Goal: Information Seeking & Learning: Find specific fact

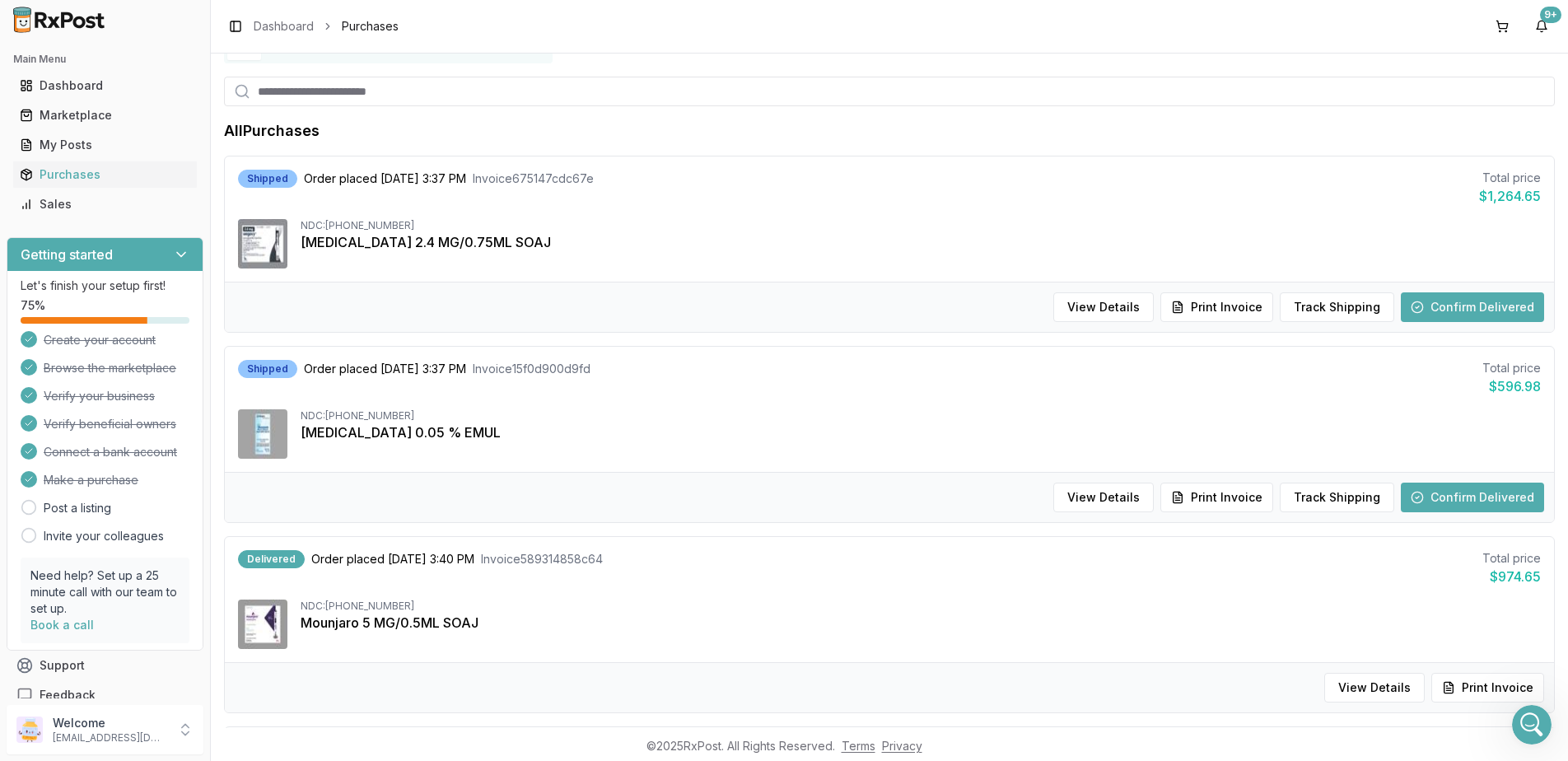
scroll to position [11332, 0]
click at [1460, 304] on button "Confirm Delivered" at bounding box center [1472, 307] width 143 height 30
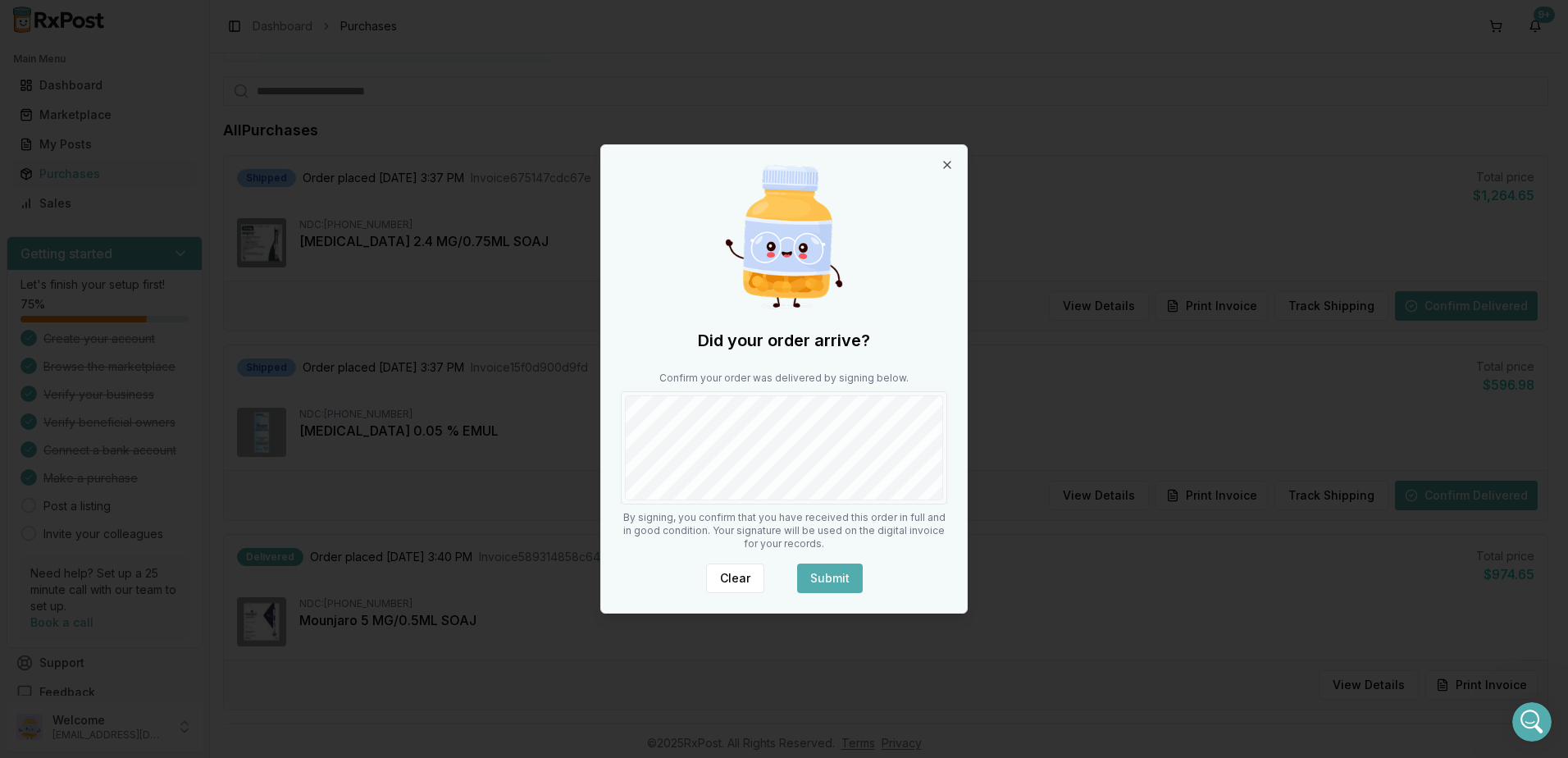
click at [830, 568] on button "Submit" at bounding box center [829, 578] width 66 height 30
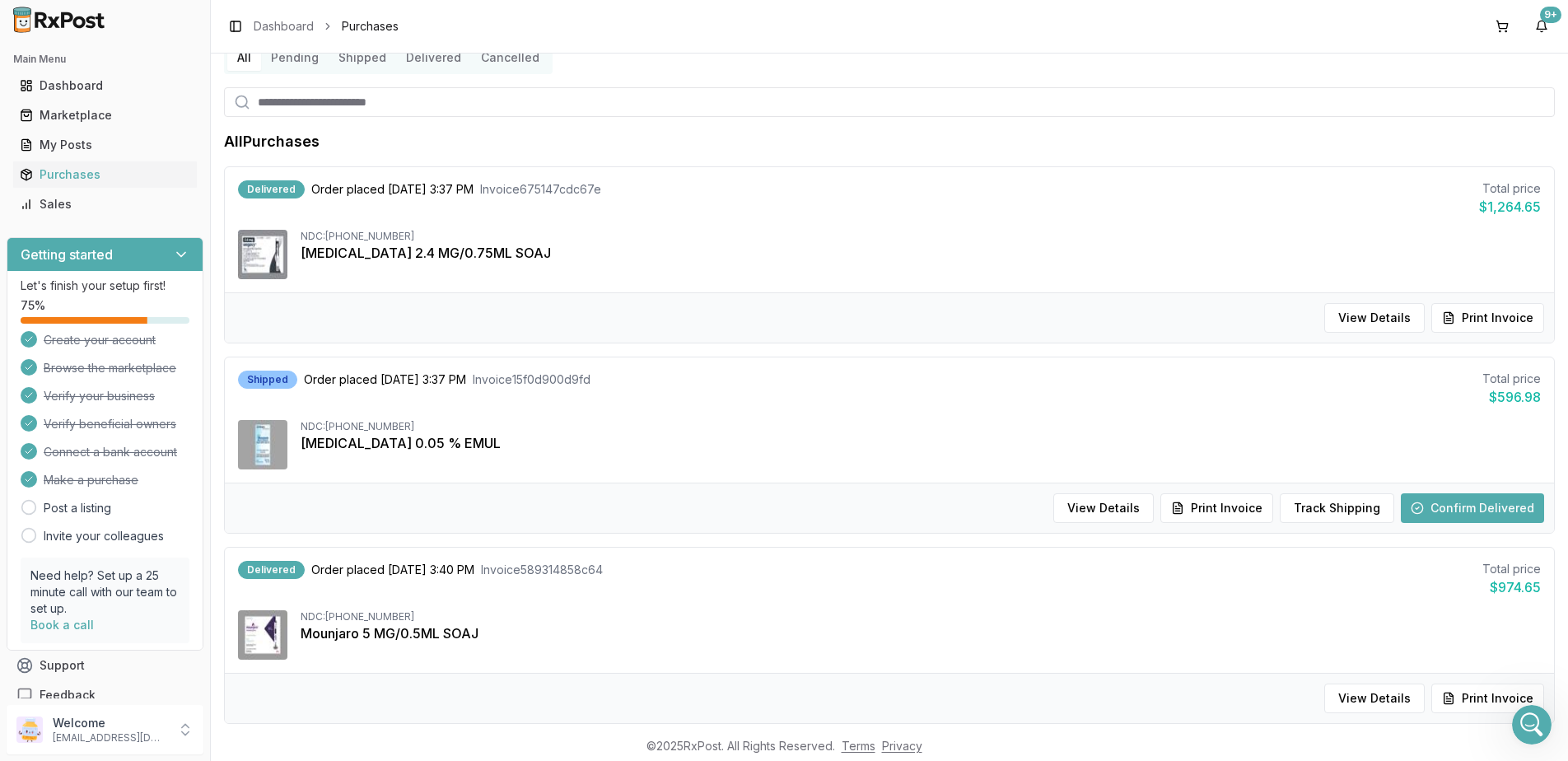
scroll to position [165, 0]
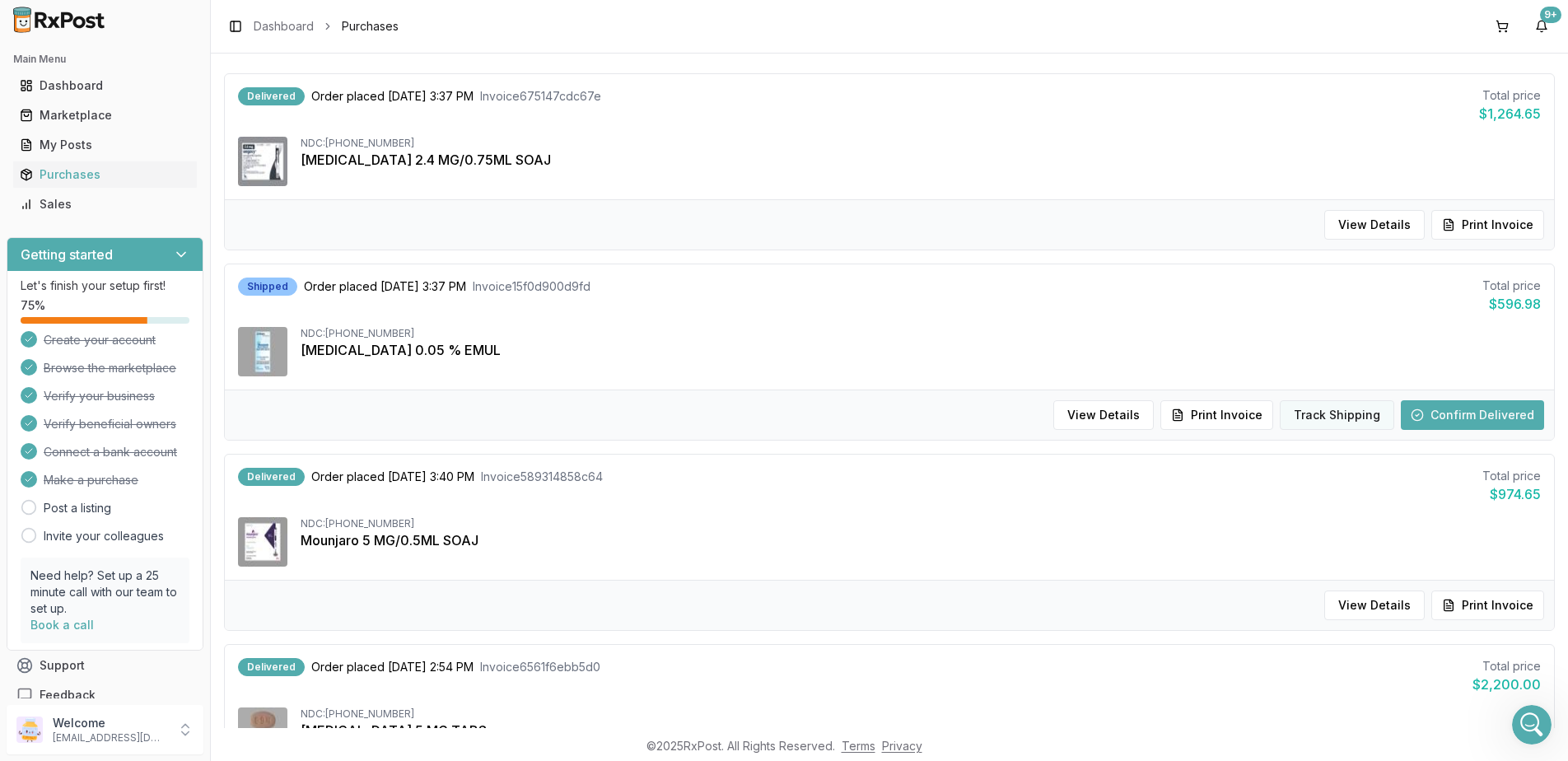
click at [1313, 419] on button "Track Shipping" at bounding box center [1336, 415] width 114 height 30
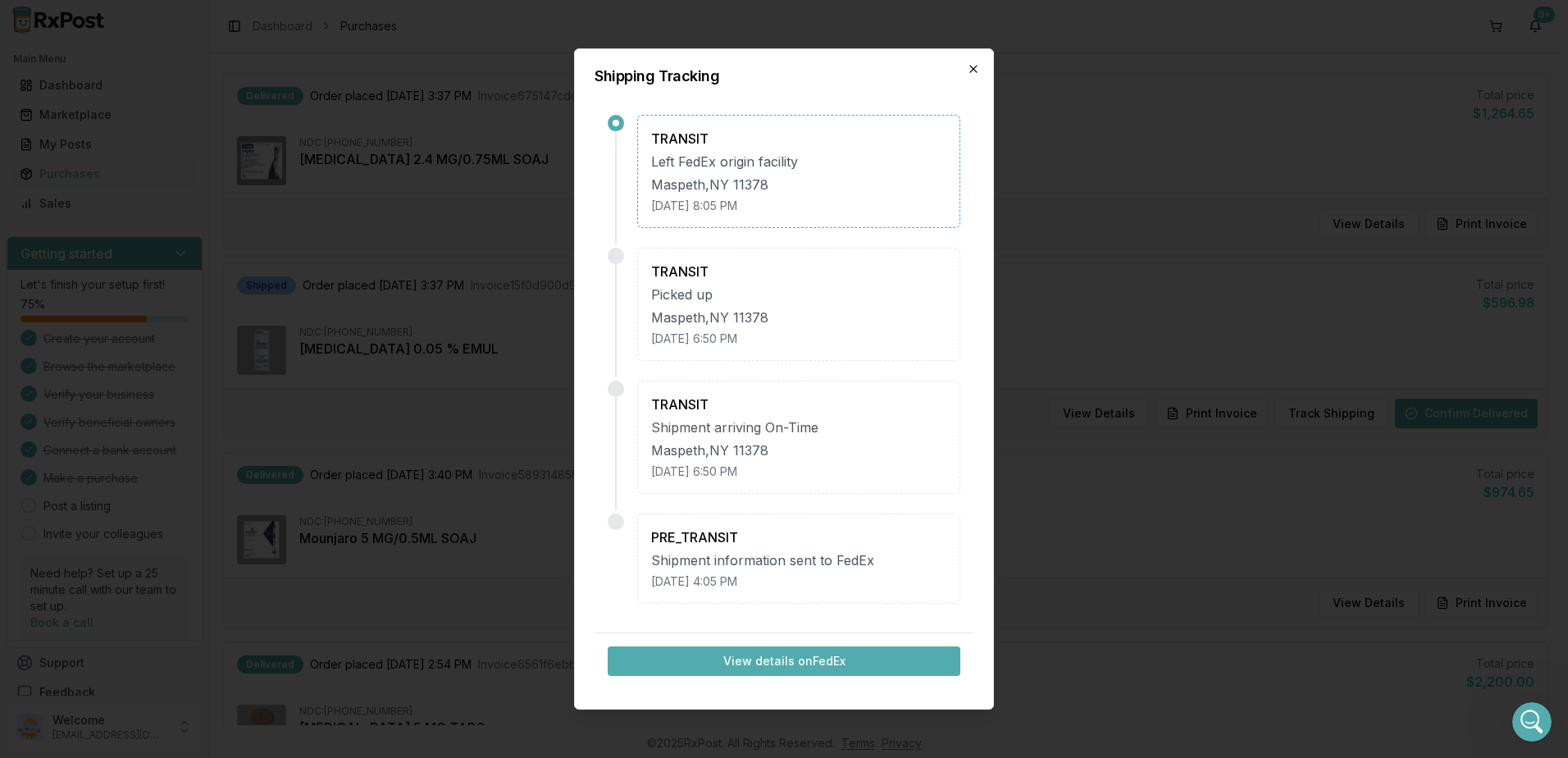
click at [973, 71] on icon "button" at bounding box center [973, 69] width 13 height 13
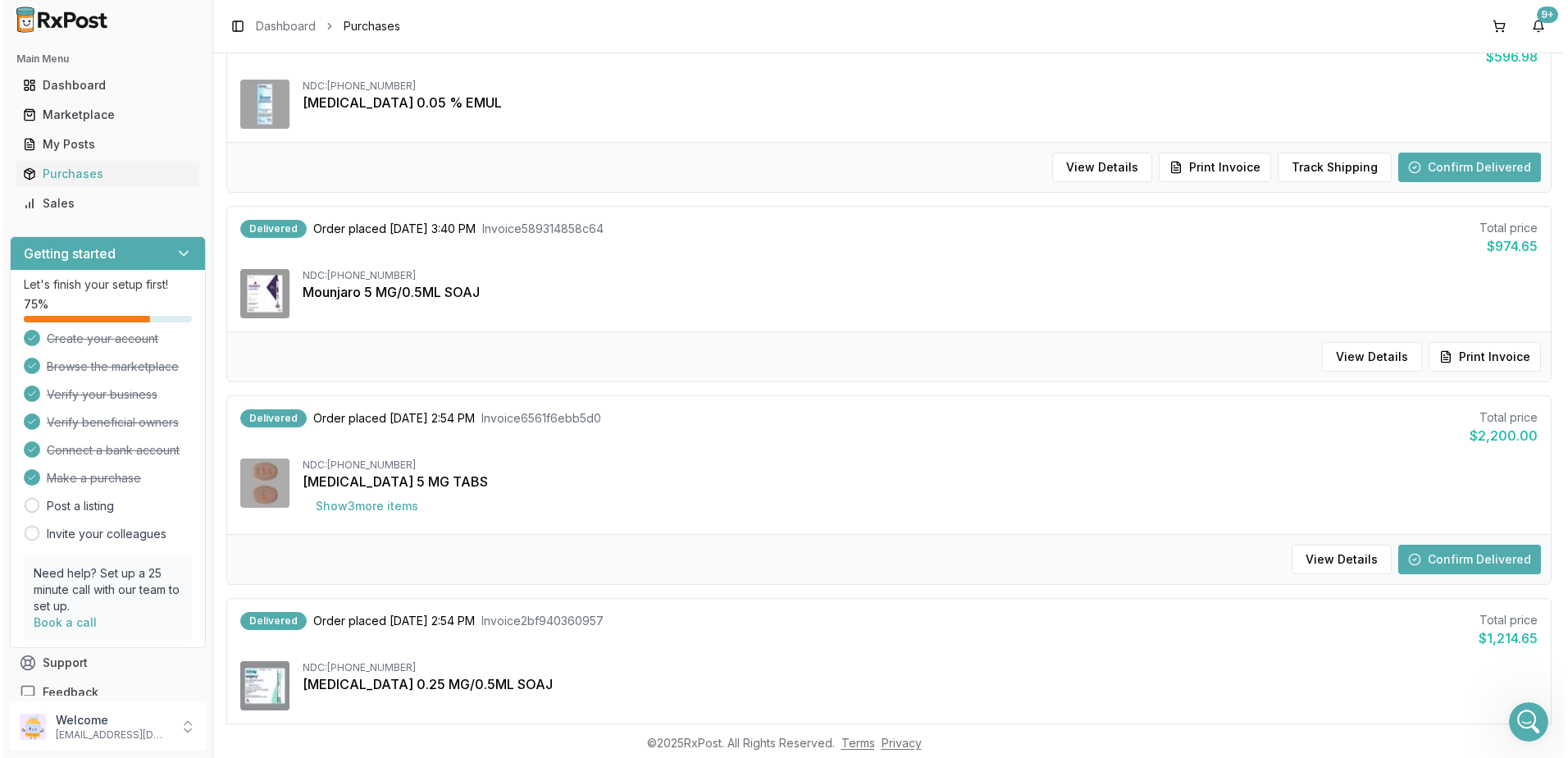
scroll to position [0, 0]
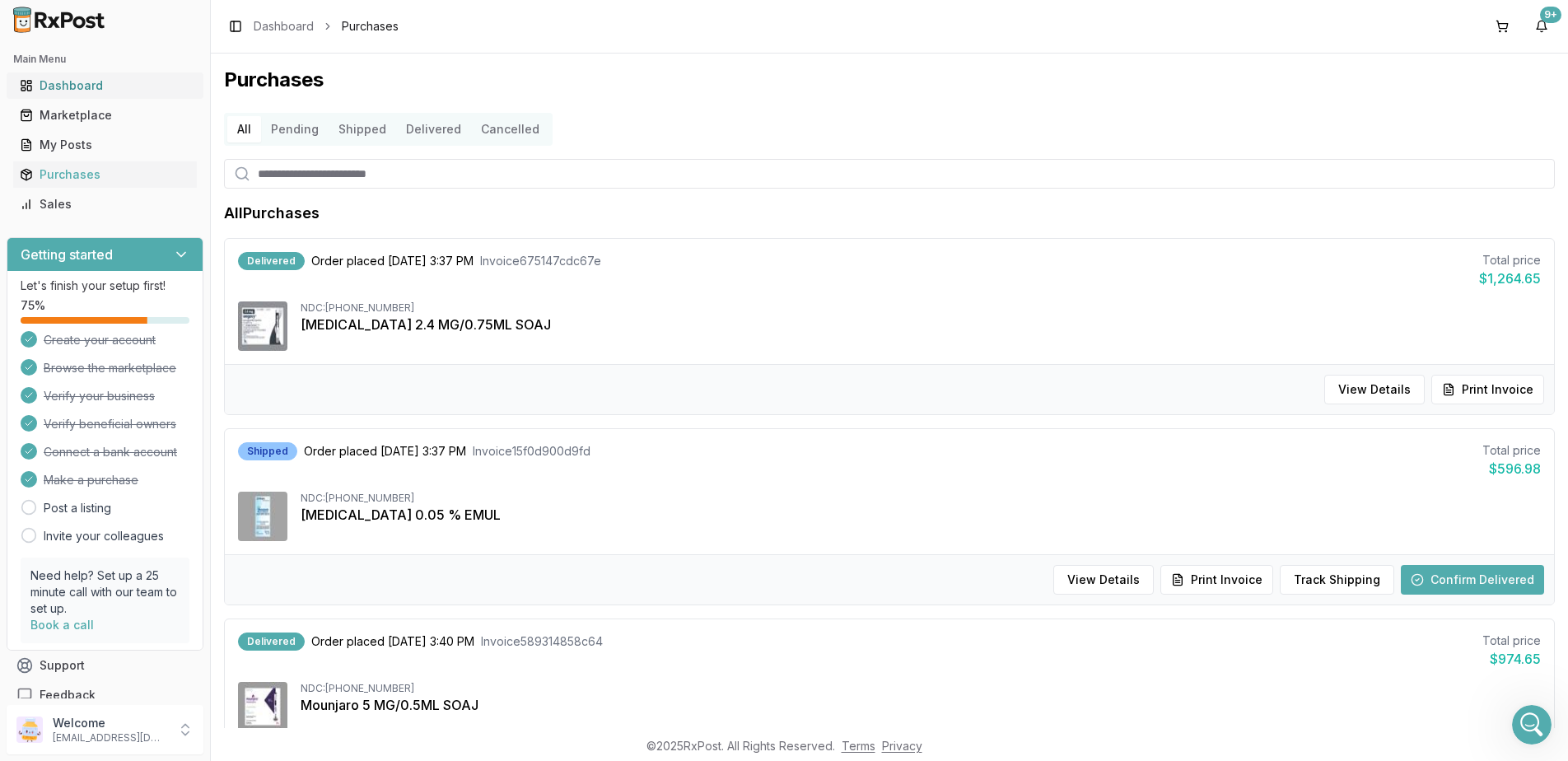
drag, startPoint x: 61, startPoint y: 108, endPoint x: 127, endPoint y: 97, distance: 66.9
click at [61, 108] on div "Marketplace" at bounding box center [104, 115] width 170 height 17
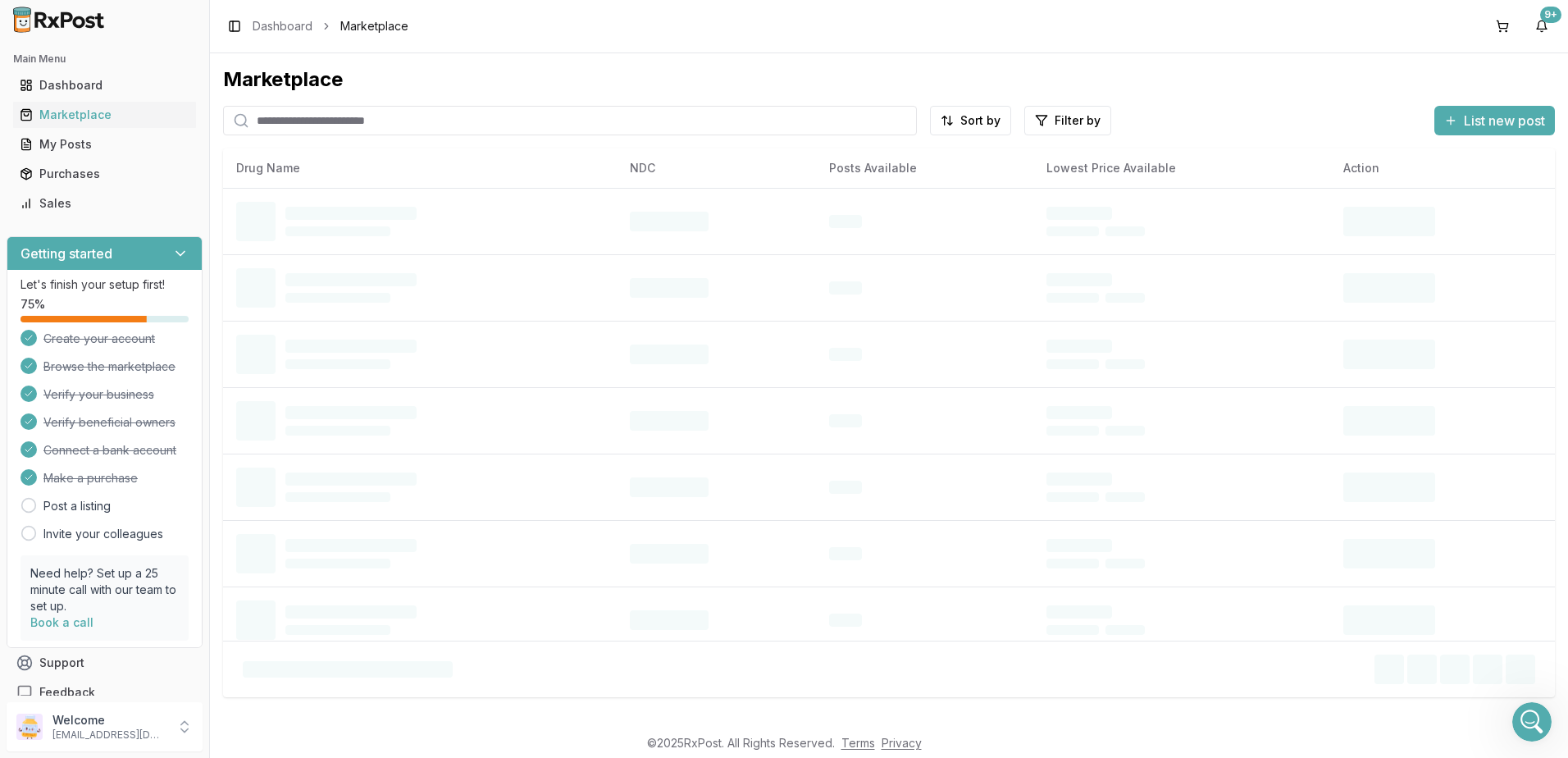
click at [399, 111] on input "search" at bounding box center [570, 120] width 694 height 30
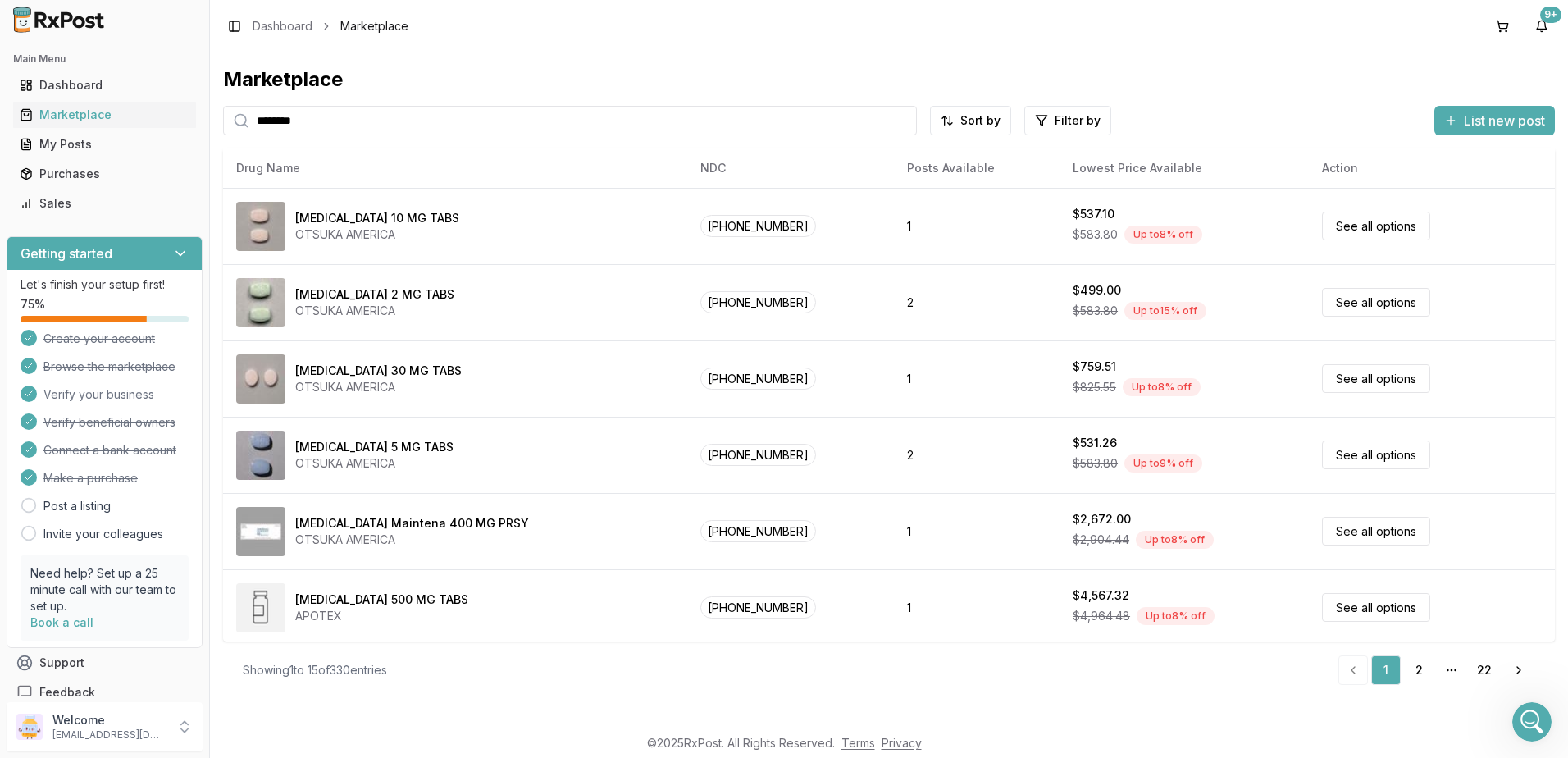
type input "********"
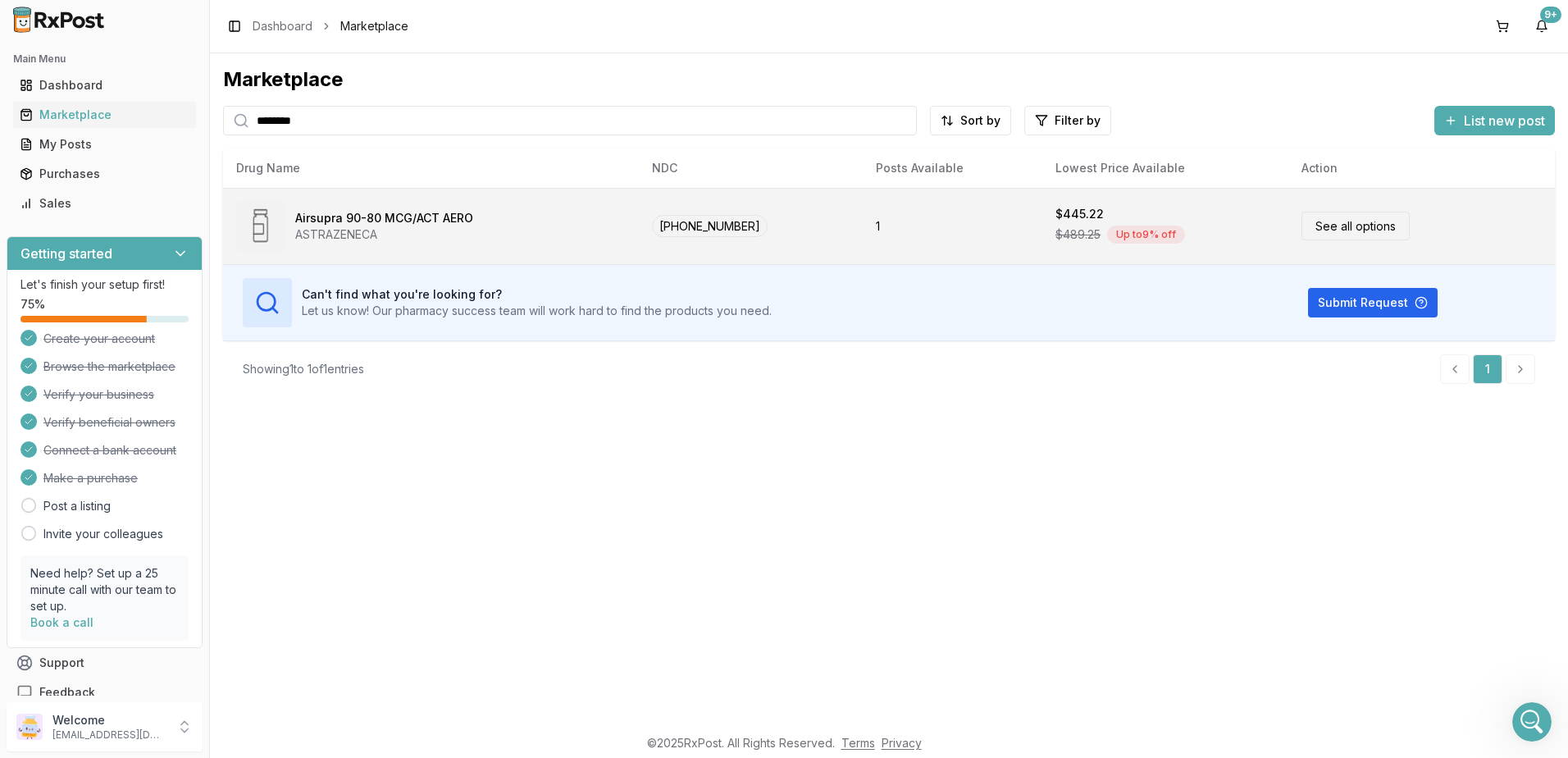
click at [946, 217] on td "1" at bounding box center [953, 226] width 180 height 76
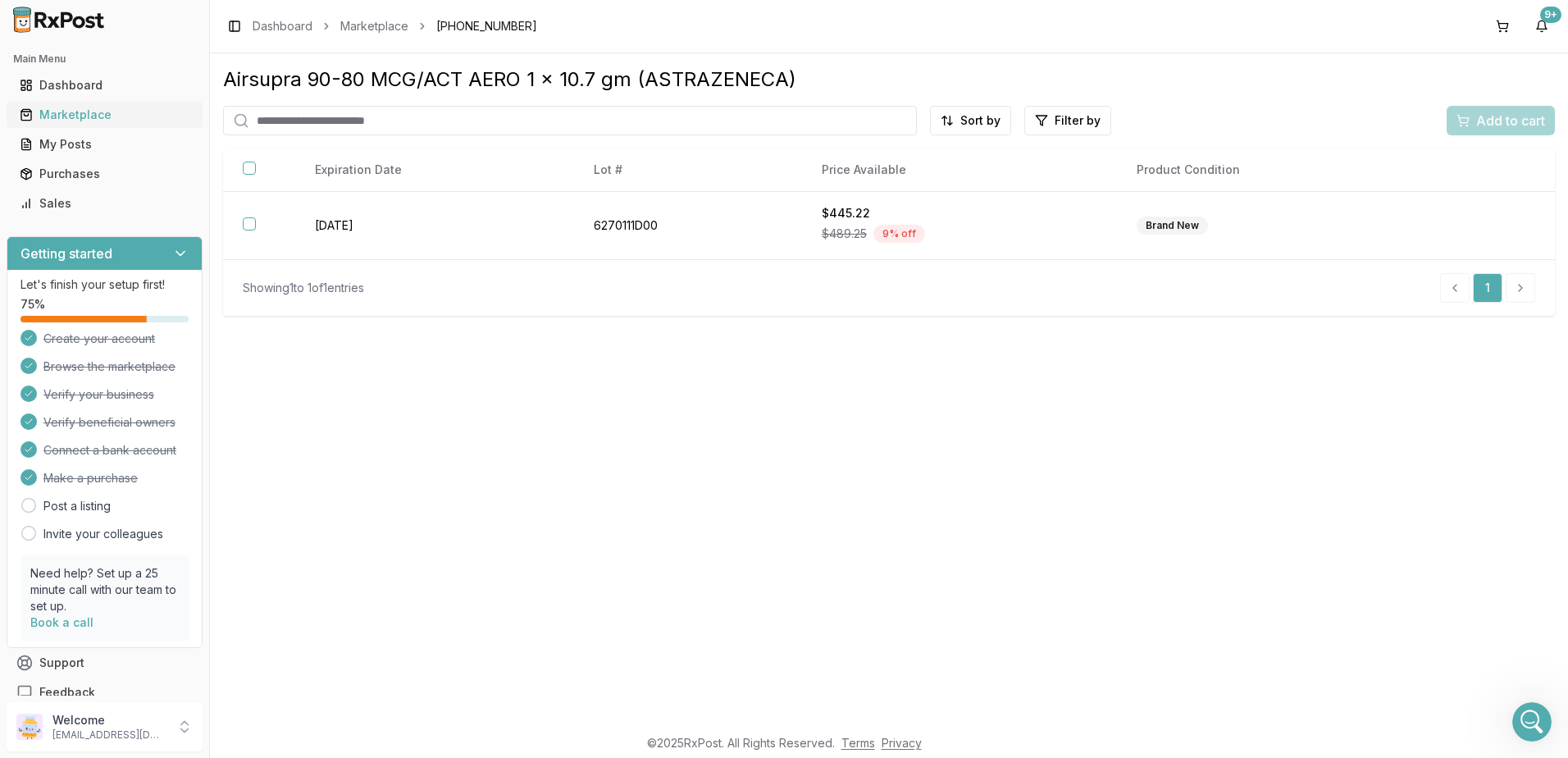
click at [63, 113] on div "Marketplace" at bounding box center [104, 115] width 170 height 17
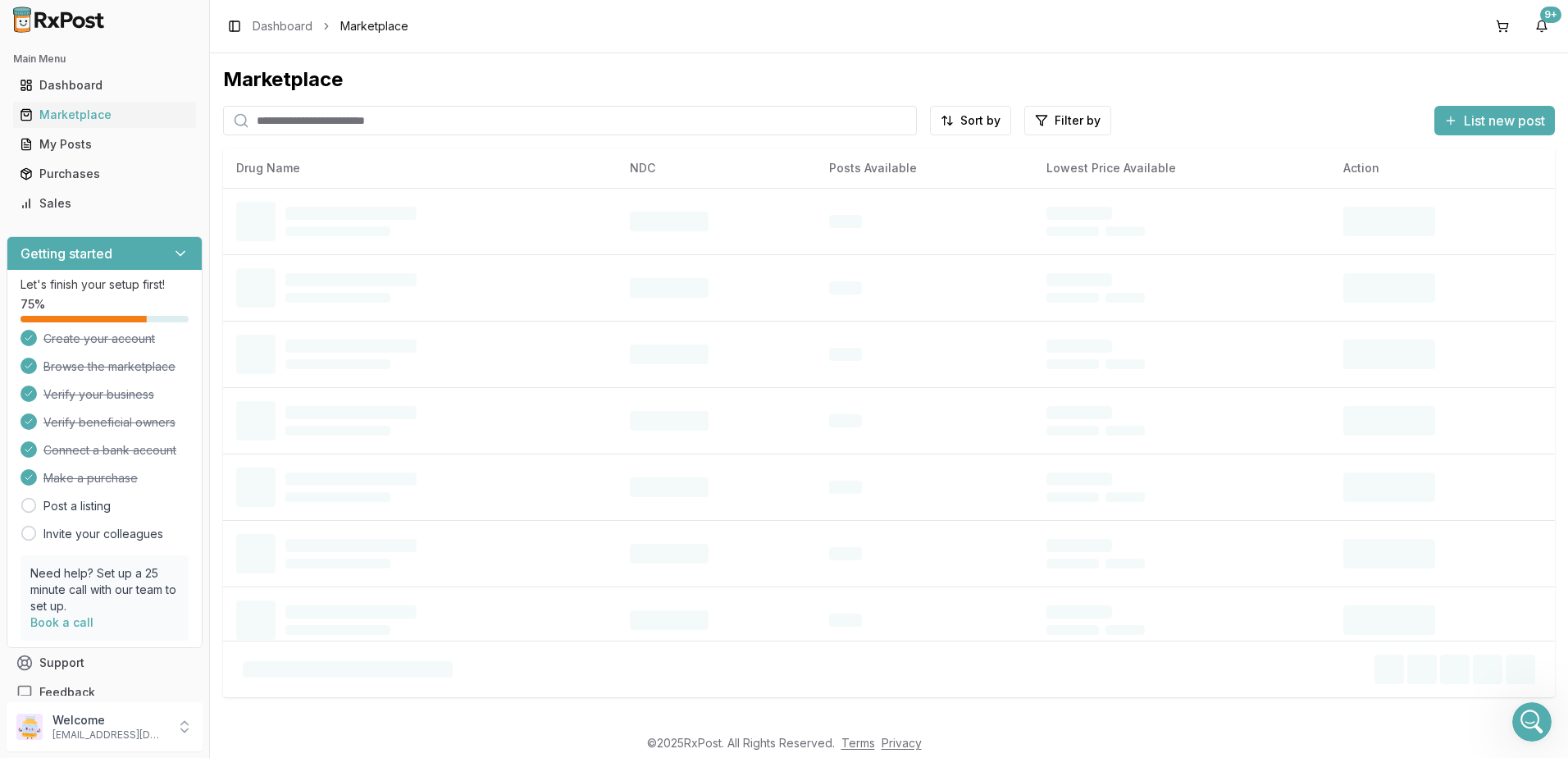
click at [425, 110] on input "search" at bounding box center [570, 120] width 694 height 30
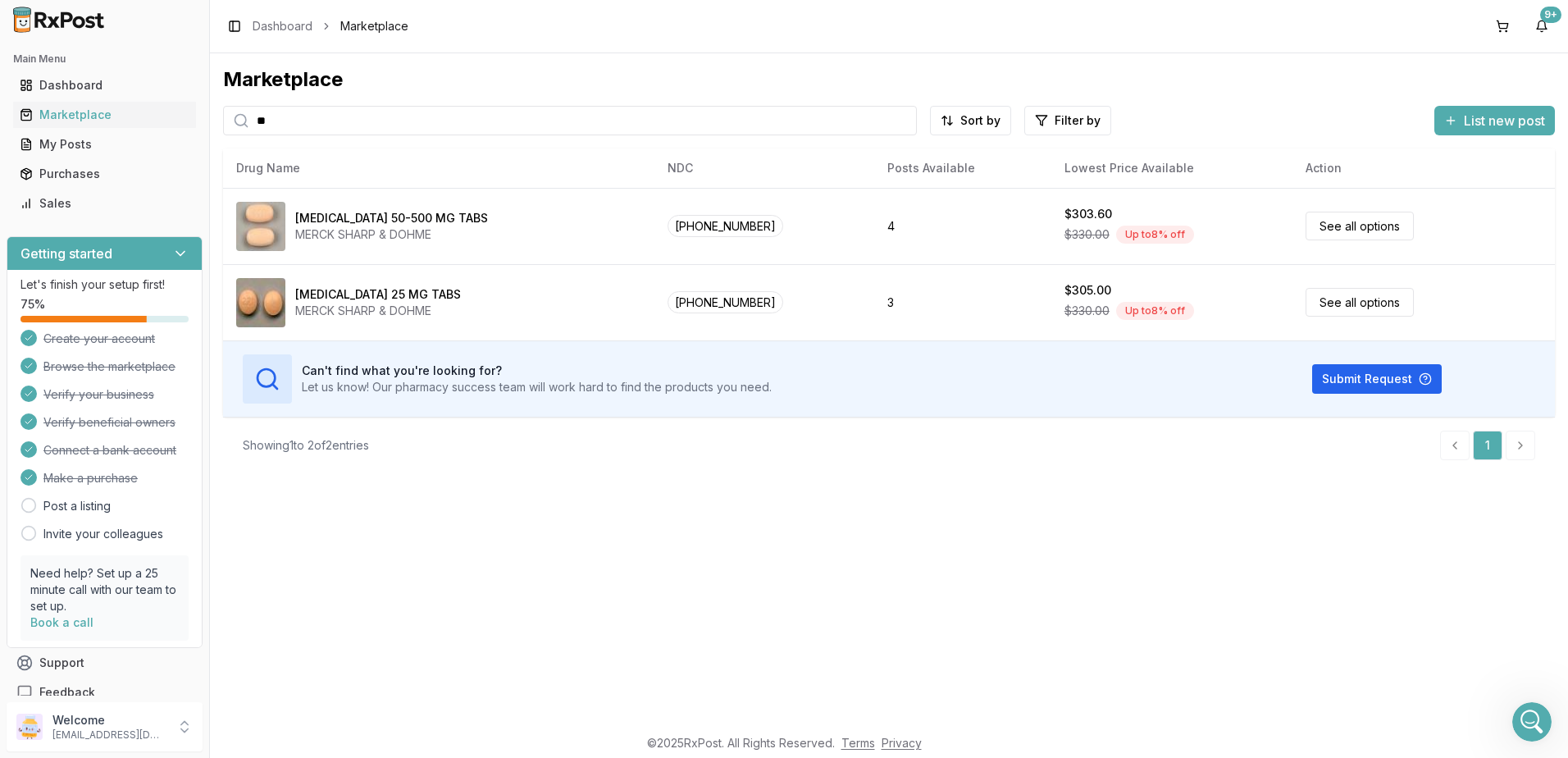
type input "*"
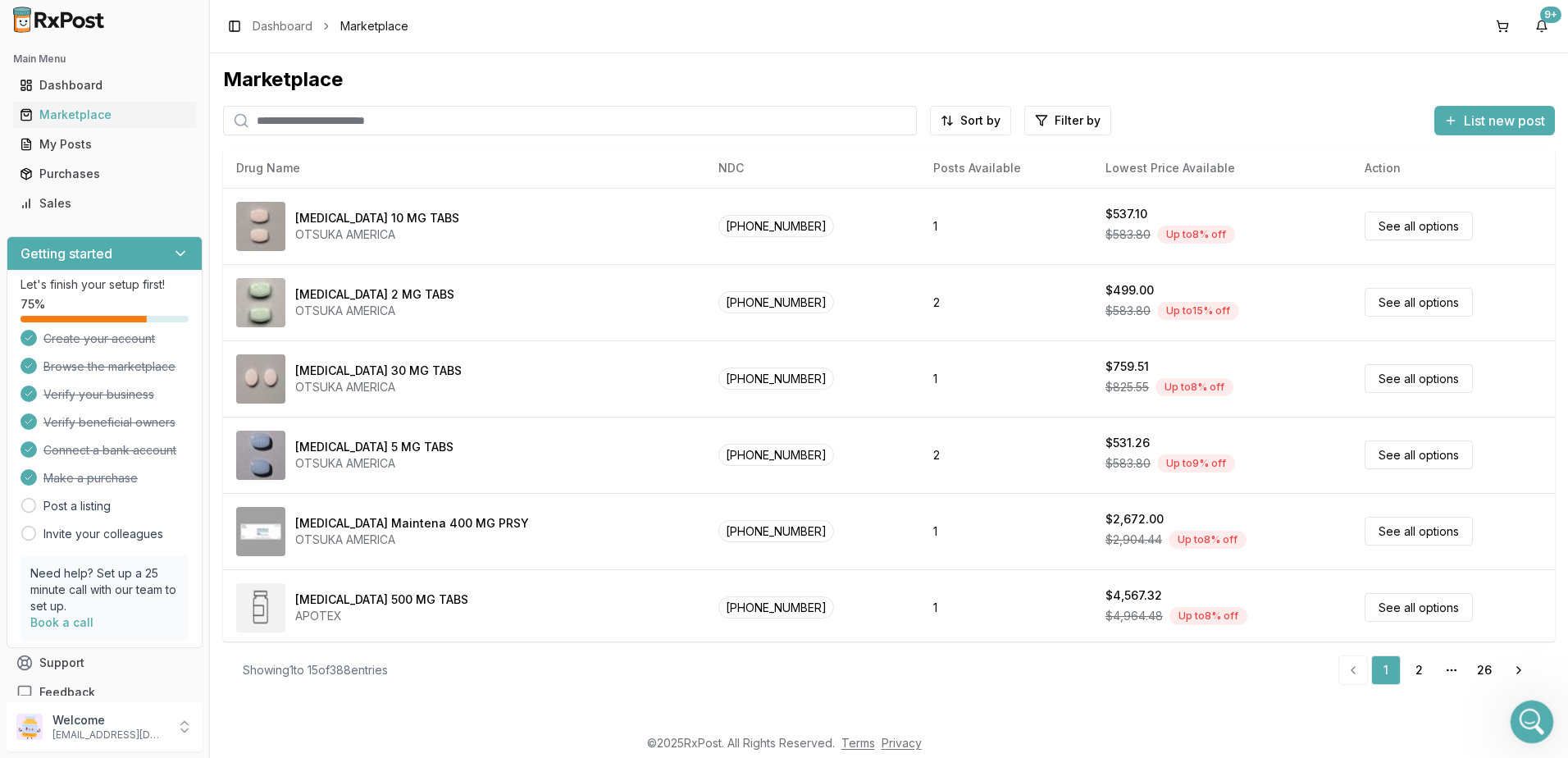
drag, startPoint x: 3001, startPoint y: 1320, endPoint x: 1528, endPoint y: 722, distance: 1589.8
click at [1528, 722] on icon "Open Intercom Messenger" at bounding box center [1529, 719] width 27 height 27
